Goal: Task Accomplishment & Management: Complete application form

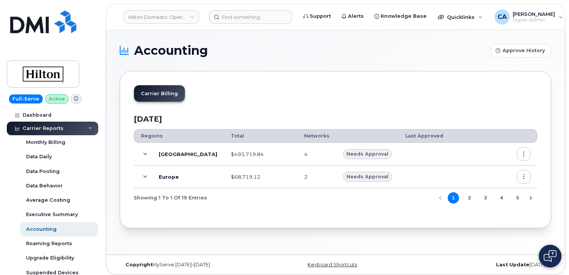
scroll to position [326, 0]
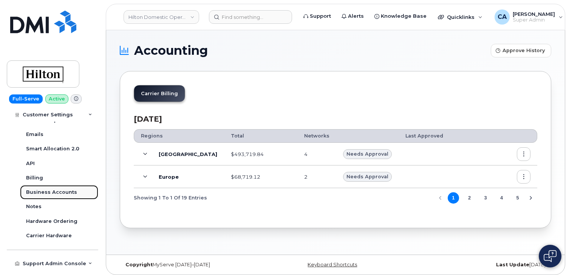
click at [57, 195] on div "Business Accounts" at bounding box center [51, 192] width 51 height 7
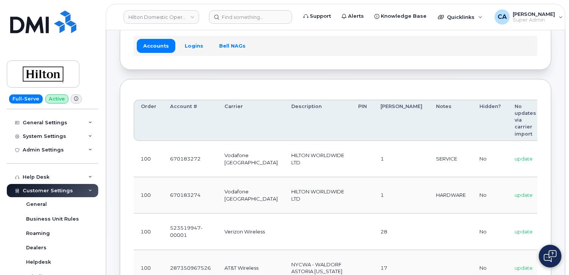
scroll to position [81, 0]
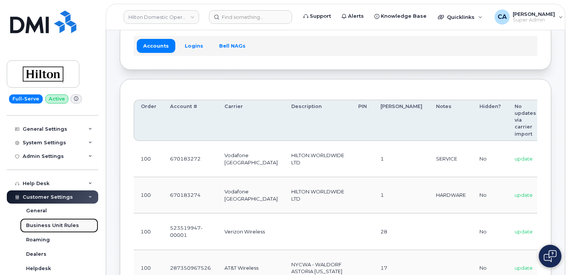
click at [57, 228] on link "Business Unit Rules" at bounding box center [59, 226] width 78 height 14
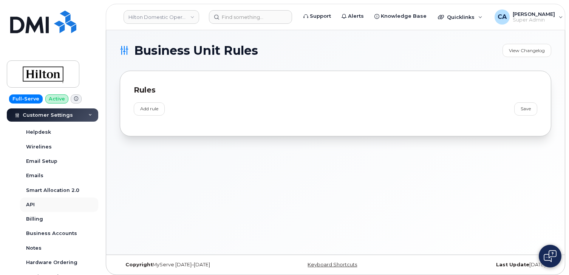
scroll to position [224, 0]
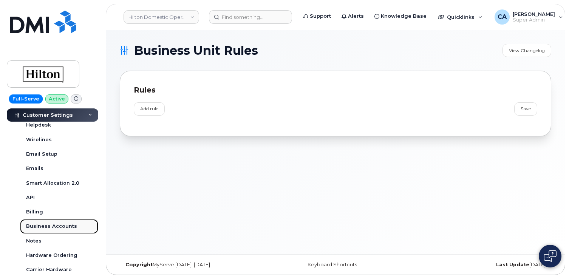
click at [39, 226] on div "Business Accounts" at bounding box center [51, 226] width 51 height 7
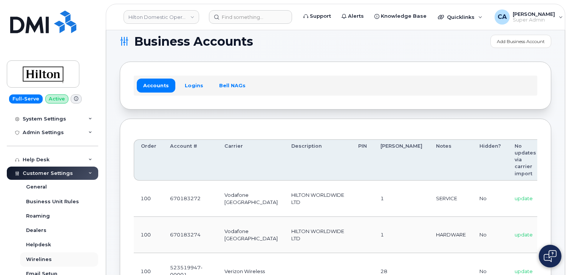
scroll to position [104, 0]
click at [40, 120] on div "System Settings" at bounding box center [44, 120] width 43 height 6
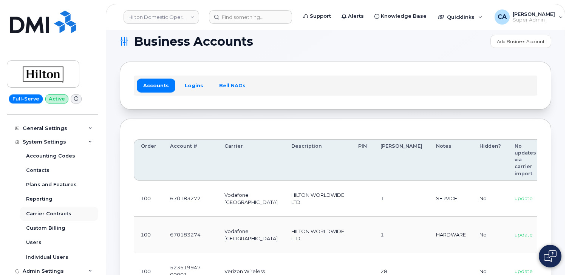
scroll to position [79, 0]
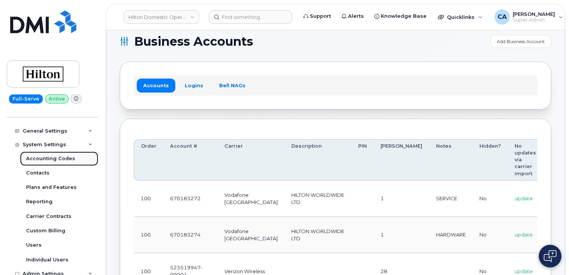
click at [47, 157] on div "Accounting Codes" at bounding box center [50, 158] width 49 height 7
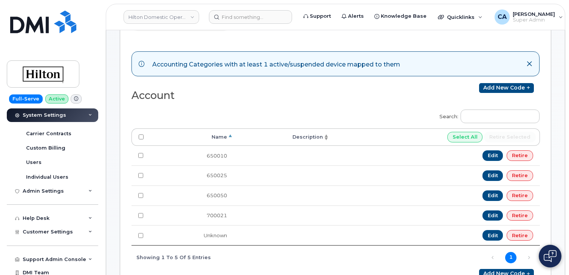
scroll to position [162, 0]
click at [39, 233] on span "Customer Settings" at bounding box center [48, 232] width 50 height 6
click at [38, 247] on div "General" at bounding box center [36, 245] width 21 height 7
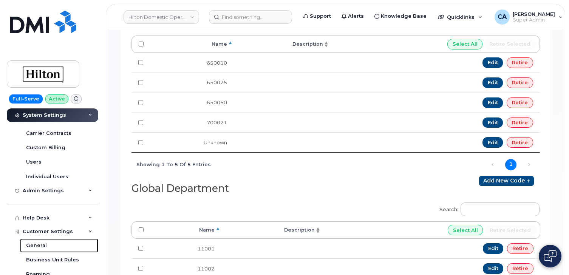
scroll to position [196, 0]
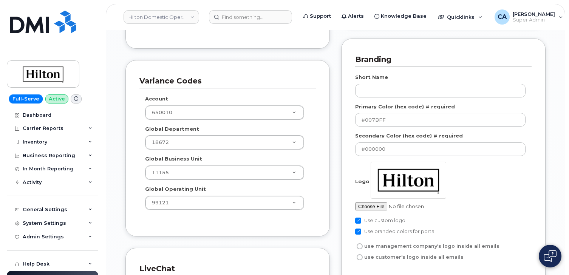
scroll to position [1088, 0]
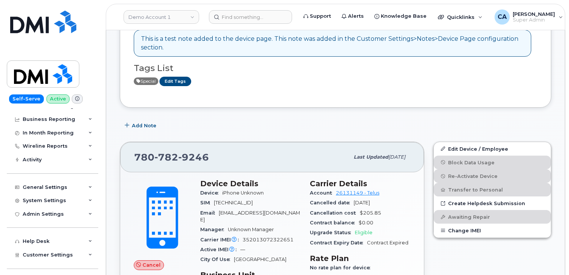
scroll to position [53, 0]
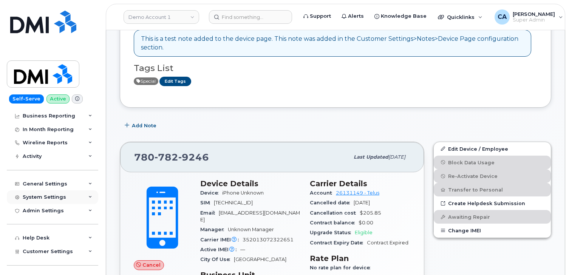
click at [44, 198] on div "System Settings" at bounding box center [44, 197] width 43 height 6
click at [43, 197] on div "System Settings" at bounding box center [44, 197] width 43 height 6
click at [43, 186] on div "General Settings" at bounding box center [45, 184] width 45 height 6
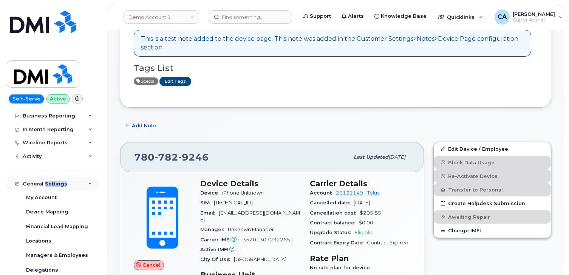
click at [43, 186] on div "General Settings" at bounding box center [45, 184] width 45 height 6
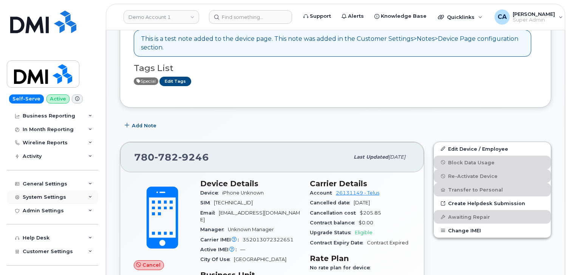
click at [40, 197] on div "System Settings" at bounding box center [44, 197] width 43 height 6
click at [40, 210] on div "Admin Settings" at bounding box center [43, 211] width 41 height 6
click at [40, 194] on div "System Settings" at bounding box center [44, 197] width 43 height 6
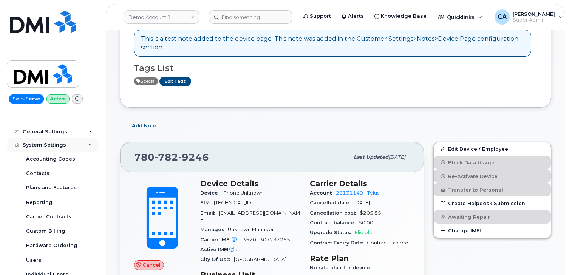
click at [56, 145] on div "System Settings" at bounding box center [44, 145] width 43 height 6
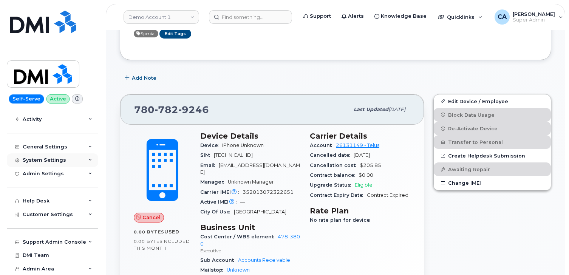
scroll to position [232, 0]
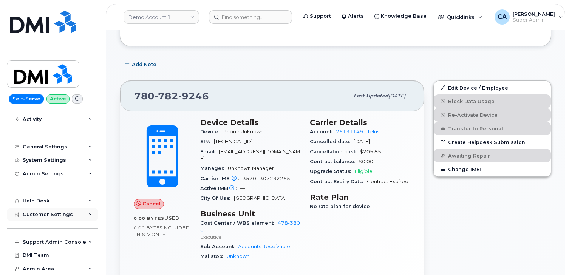
click at [30, 216] on span "Customer Settings" at bounding box center [48, 215] width 50 height 6
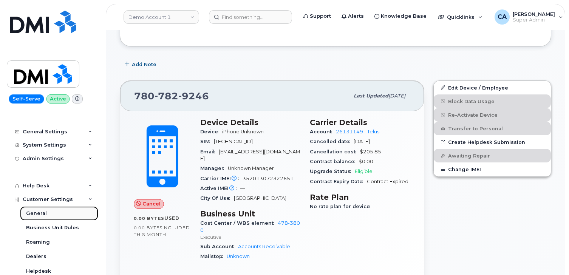
click at [37, 211] on div "General" at bounding box center [36, 213] width 21 height 7
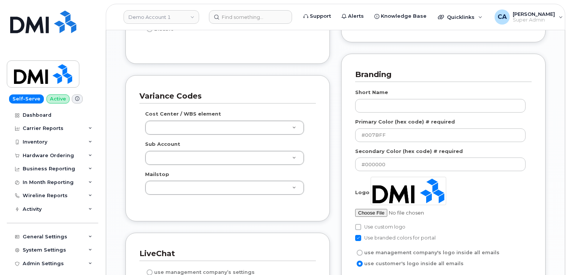
scroll to position [1041, 0]
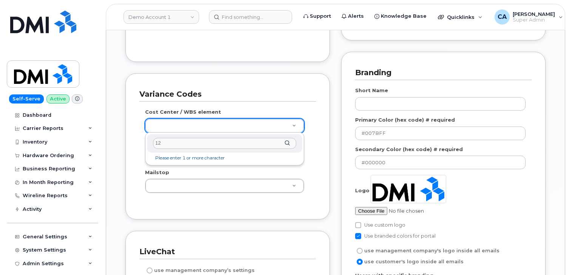
type input "1"
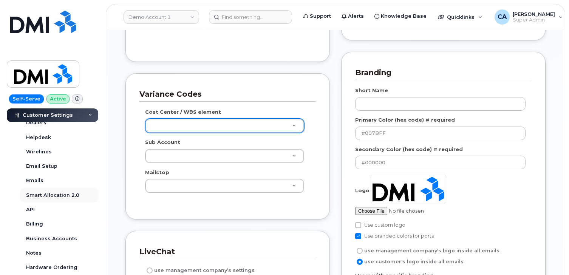
scroll to position [240, 0]
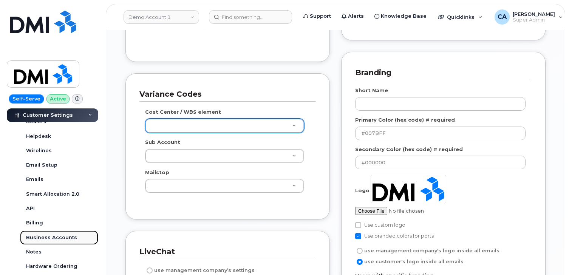
click at [50, 240] on div "Business Accounts" at bounding box center [51, 237] width 51 height 7
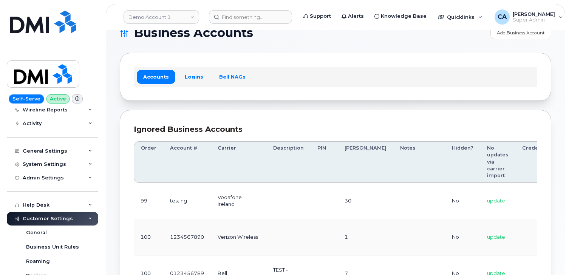
scroll to position [87, 0]
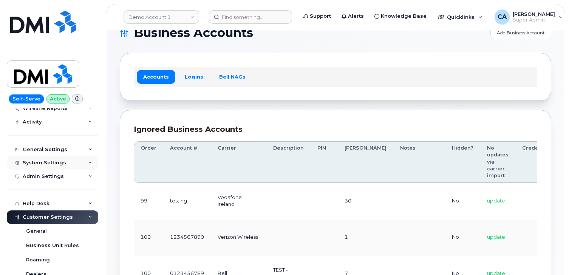
click at [43, 162] on div "System Settings" at bounding box center [44, 163] width 43 height 6
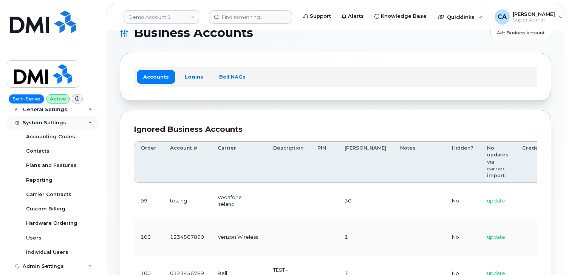
scroll to position [129, 0]
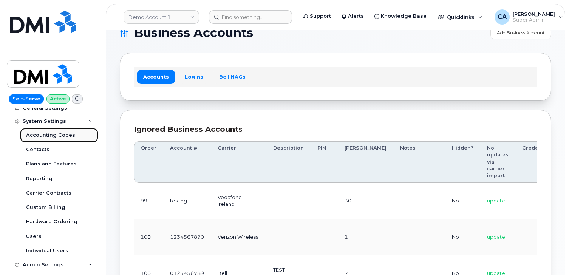
click at [48, 136] on div "Accounting Codes" at bounding box center [50, 135] width 49 height 7
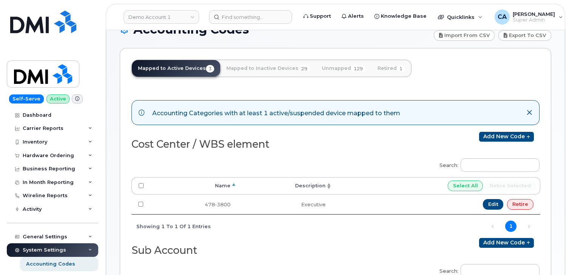
scroll to position [20, 0]
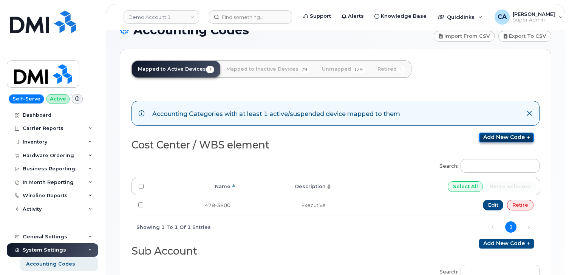
click at [491, 137] on link "Add new code" at bounding box center [506, 138] width 55 height 10
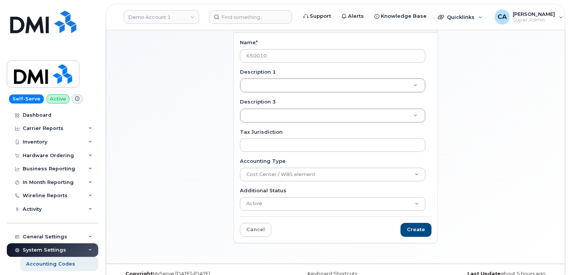
scroll to position [52, 0]
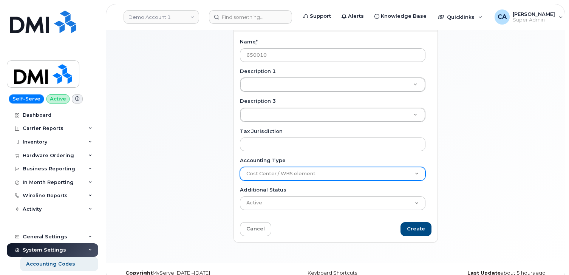
click at [298, 176] on select "Cost Center / WBS element Sub Account Mailstop" at bounding box center [333, 174] width 186 height 14
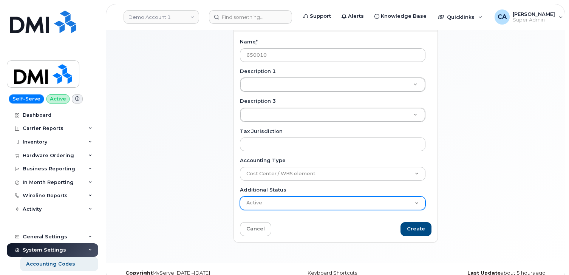
click at [292, 207] on select "Active Suspended Cancelled Closed" at bounding box center [333, 204] width 186 height 14
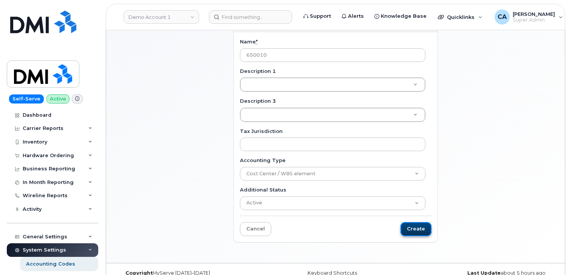
click at [413, 229] on input "Create" at bounding box center [416, 229] width 31 height 14
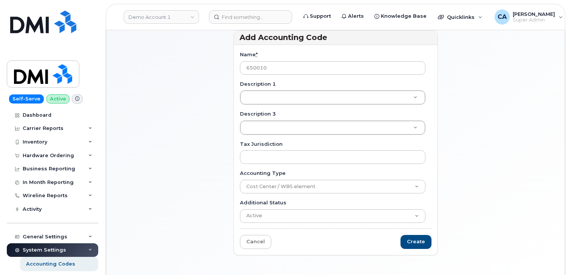
scroll to position [43, 0]
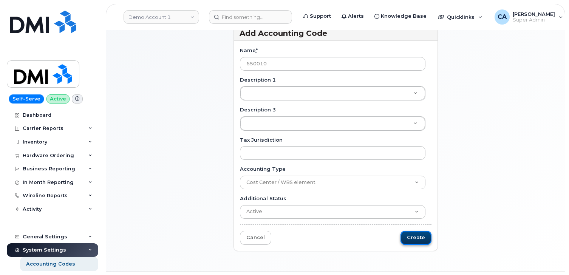
click at [419, 240] on input "Create" at bounding box center [416, 238] width 31 height 14
click at [492, 140] on div "Add Accounting Code Name * 650010 Description 1 Description 1 Description 1 Des…" at bounding box center [336, 142] width 432 height 232
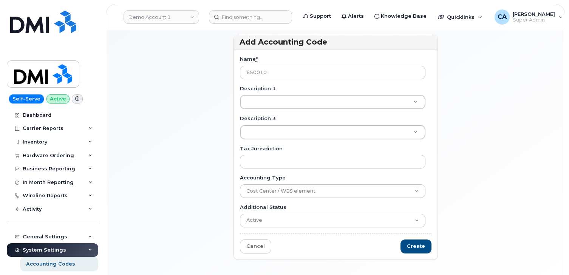
scroll to position [64, 0]
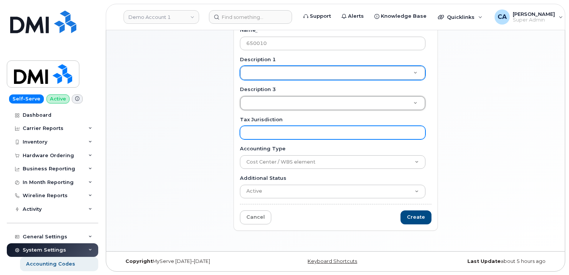
click at [304, 137] on input "Tax Jurisdiction" at bounding box center [333, 133] width 186 height 14
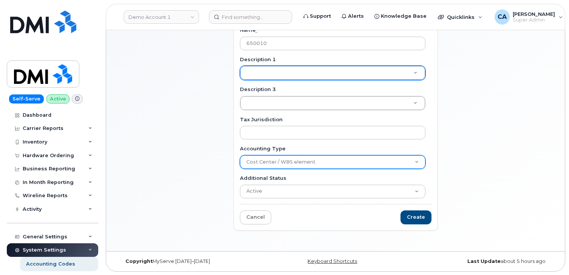
click at [309, 163] on select "Cost Center / WBS element Sub Account Mailstop" at bounding box center [333, 162] width 186 height 14
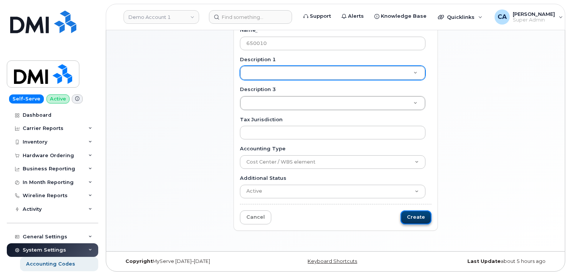
click at [417, 215] on input "Create" at bounding box center [416, 218] width 31 height 14
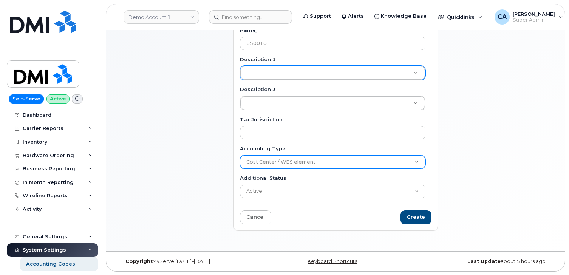
click at [361, 160] on select "Cost Center / WBS element Sub Account Mailstop" at bounding box center [333, 162] width 186 height 14
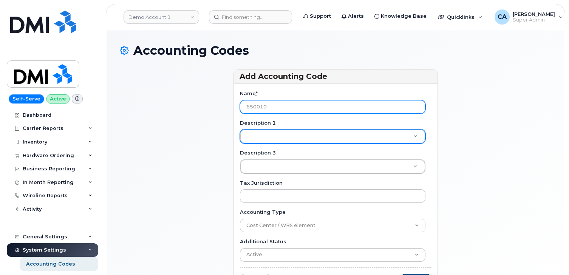
click at [321, 102] on input "650010" at bounding box center [333, 107] width 186 height 14
drag, startPoint x: 321, startPoint y: 102, endPoint x: 312, endPoint y: 102, distance: 9.5
click at [312, 102] on input "650010" at bounding box center [333, 107] width 186 height 14
type input "5"
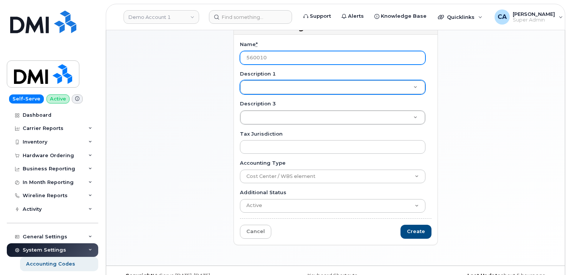
scroll to position [64, 0]
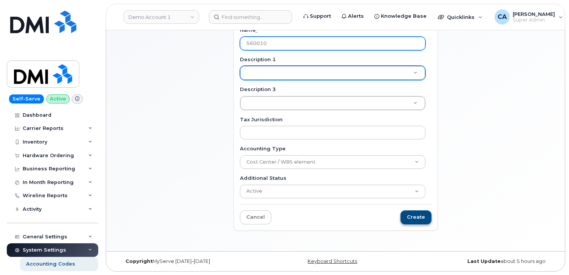
type input "560010"
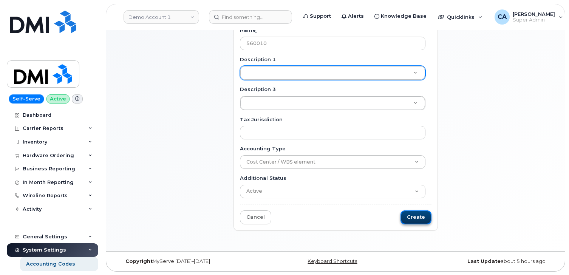
click at [421, 211] on input "Create" at bounding box center [416, 218] width 31 height 14
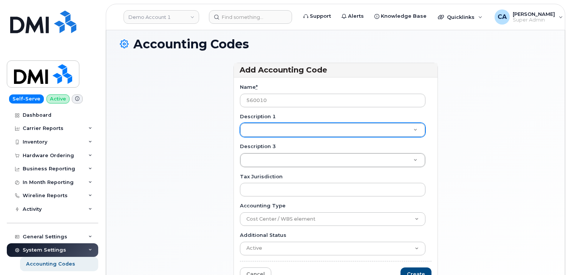
scroll to position [0, 0]
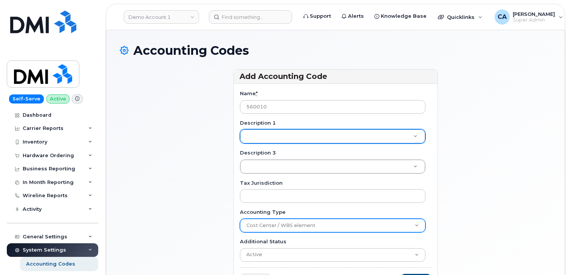
click at [316, 223] on select "Cost Center / WBS element Sub Account Mailstop" at bounding box center [333, 226] width 186 height 14
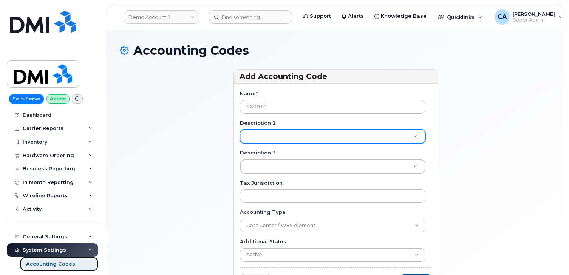
click at [35, 266] on div "Accounting Codes" at bounding box center [50, 264] width 49 height 7
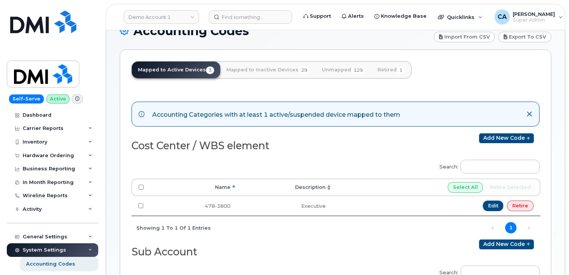
scroll to position [23, 0]
